Goal: Information Seeking & Learning: Learn about a topic

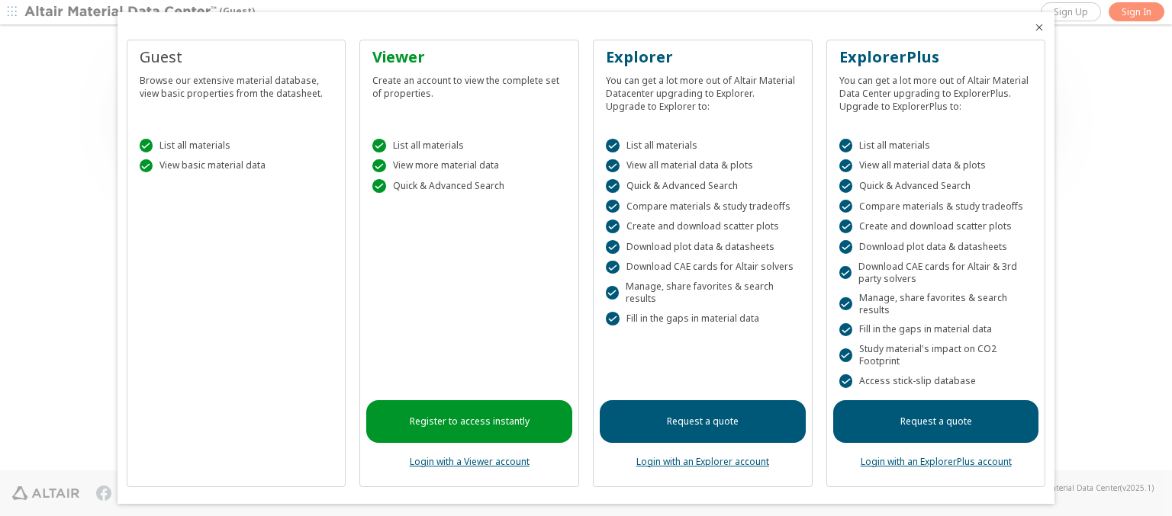
click at [1033, 27] on icon "Close" at bounding box center [1039, 27] width 12 height 12
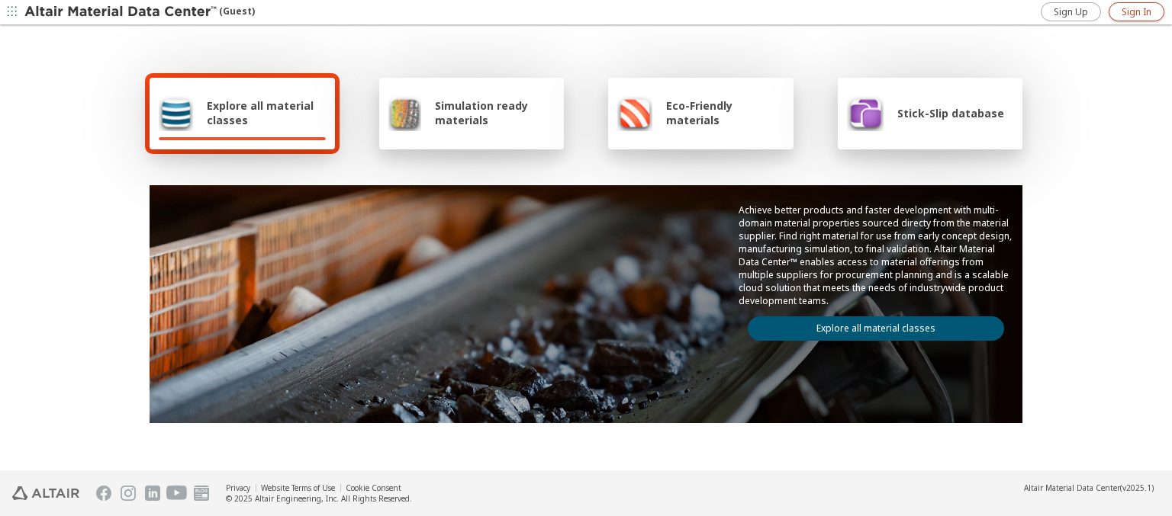
click at [1136, 11] on span "Sign In" at bounding box center [1136, 12] width 30 height 12
click at [121, 12] on img at bounding box center [121, 12] width 195 height 15
click at [260, 113] on span "Explore all material classes" at bounding box center [266, 112] width 119 height 29
click at [870, 325] on link "Explore all material classes" at bounding box center [876, 329] width 256 height 24
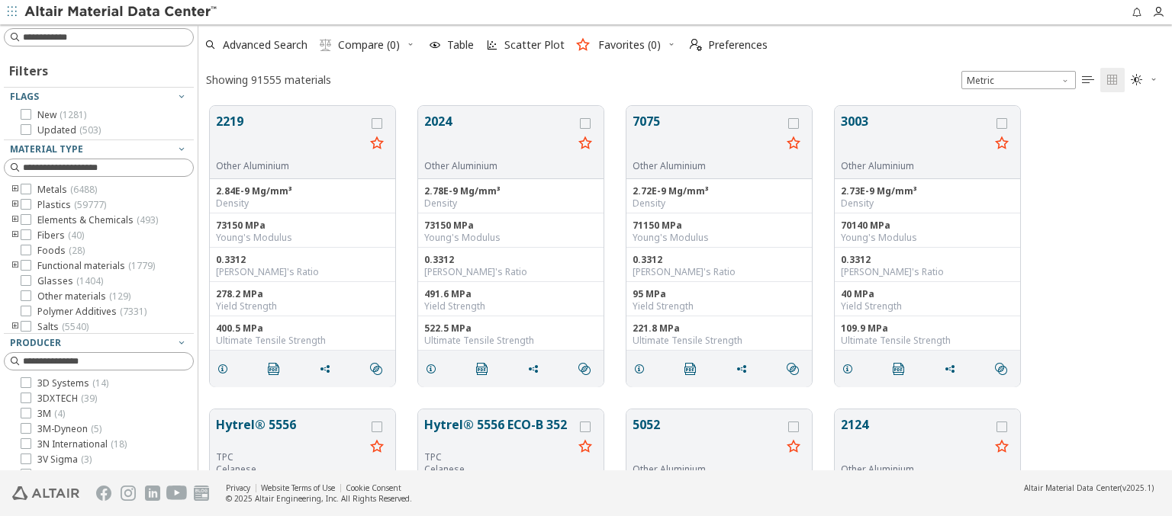
scroll to position [365, 961]
click at [724, 45] on span "Preferences" at bounding box center [737, 45] width 59 height 11
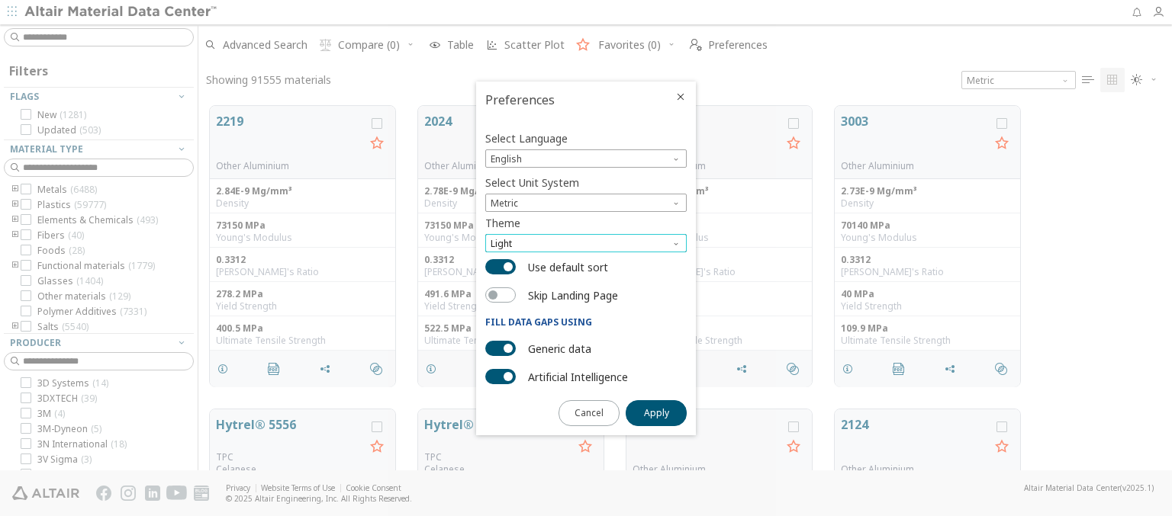
click at [586, 243] on span "Light" at bounding box center [585, 243] width 201 height 18
click at [502, 299] on span "Dark" at bounding box center [502, 299] width 21 height 12
click at [656, 412] on span "Apply" at bounding box center [656, 413] width 25 height 12
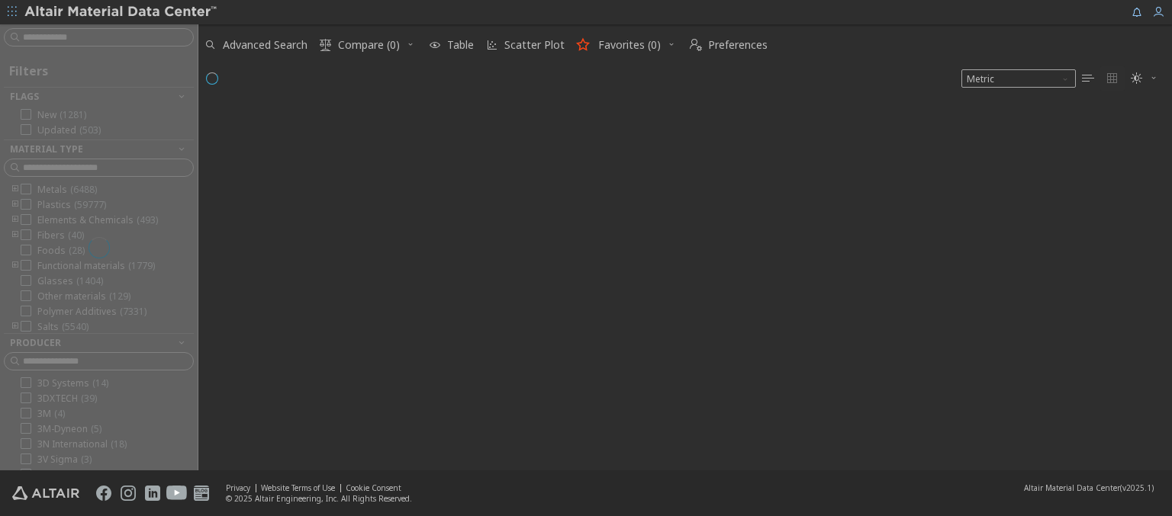
type input "****"
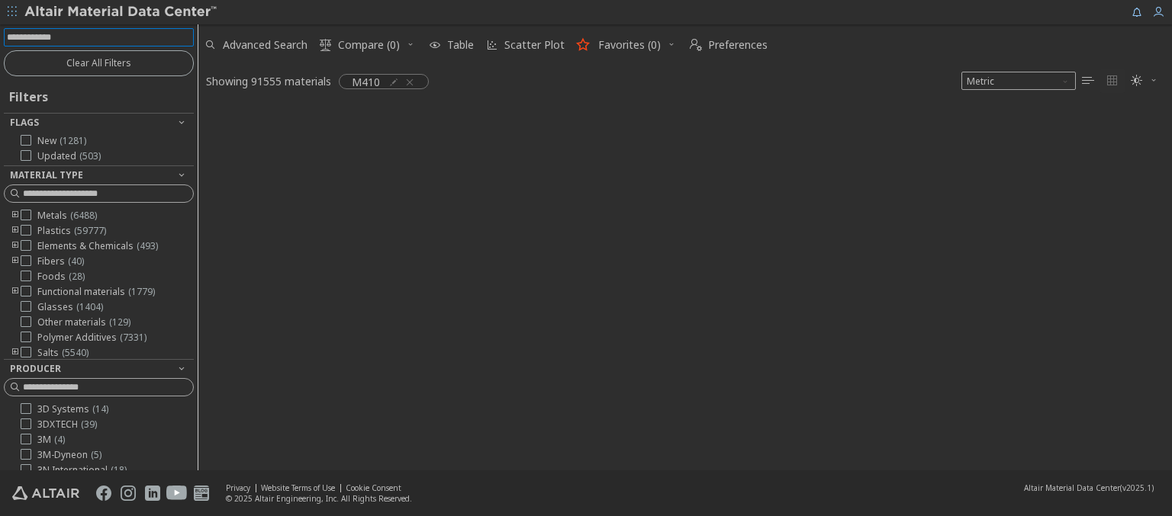
scroll to position [362, 961]
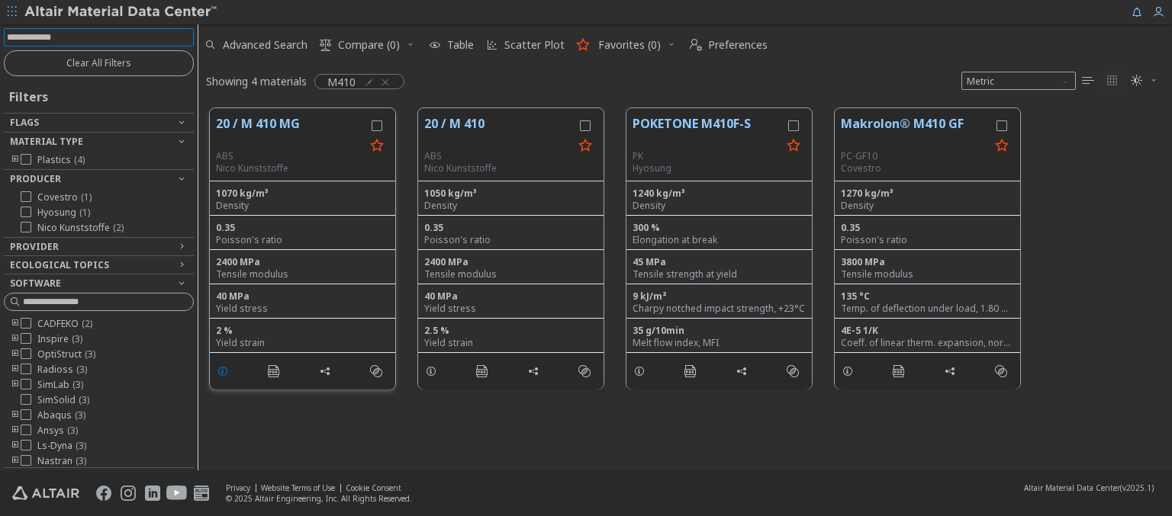
click at [225, 370] on icon "grid" at bounding box center [223, 371] width 12 height 12
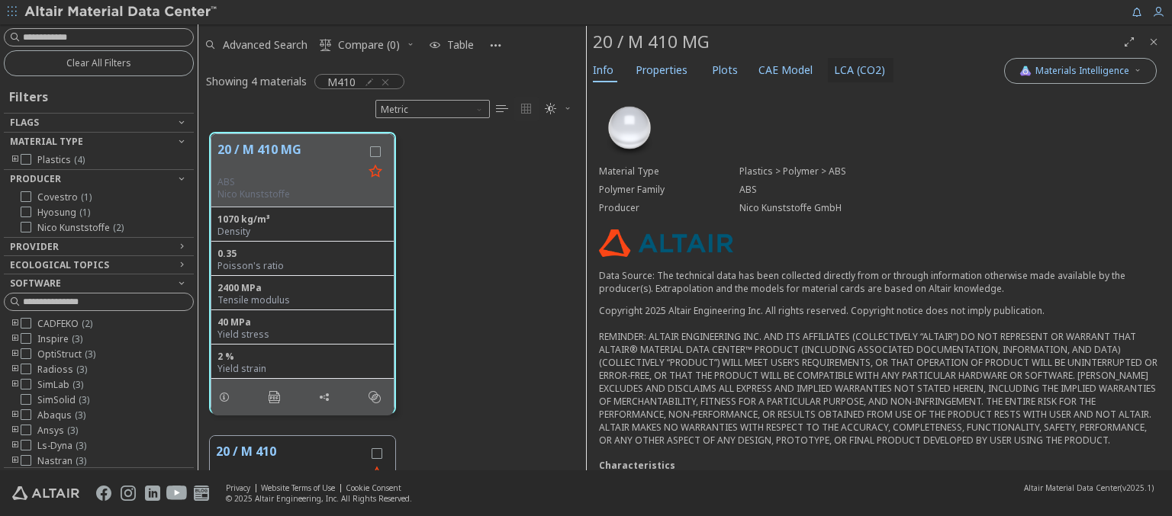
click at [850, 69] on span "LCA (CO2)" at bounding box center [859, 70] width 51 height 24
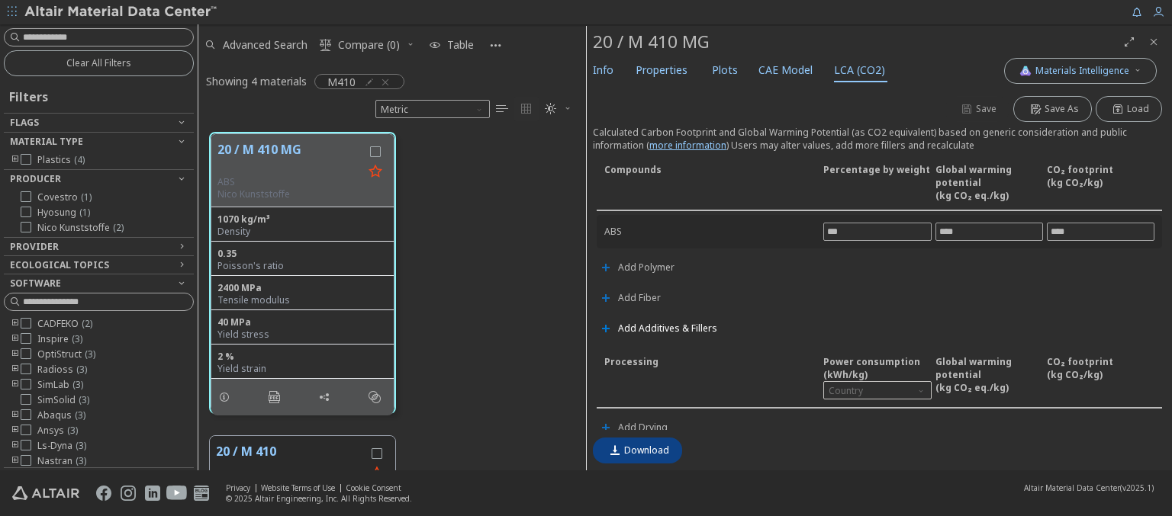
click at [665, 326] on span "Add Additives & Fillers" at bounding box center [667, 328] width 99 height 9
